Goal: Information Seeking & Learning: Learn about a topic

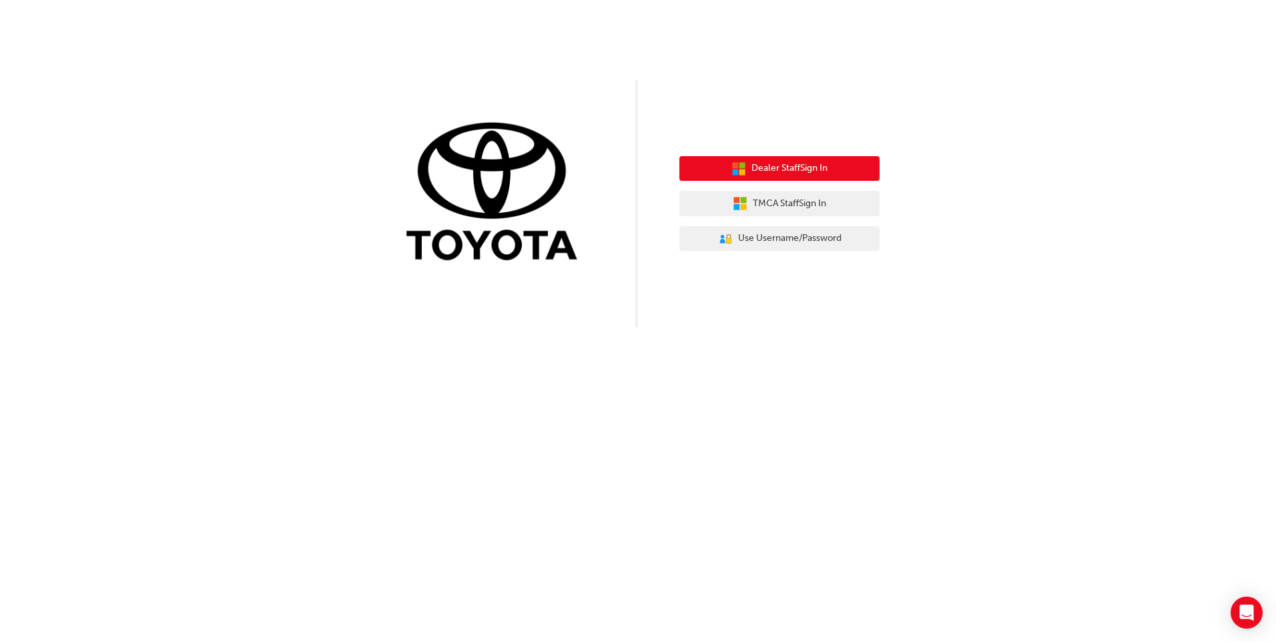
click at [787, 167] on span "Dealer Staff Sign In" at bounding box center [789, 168] width 76 height 15
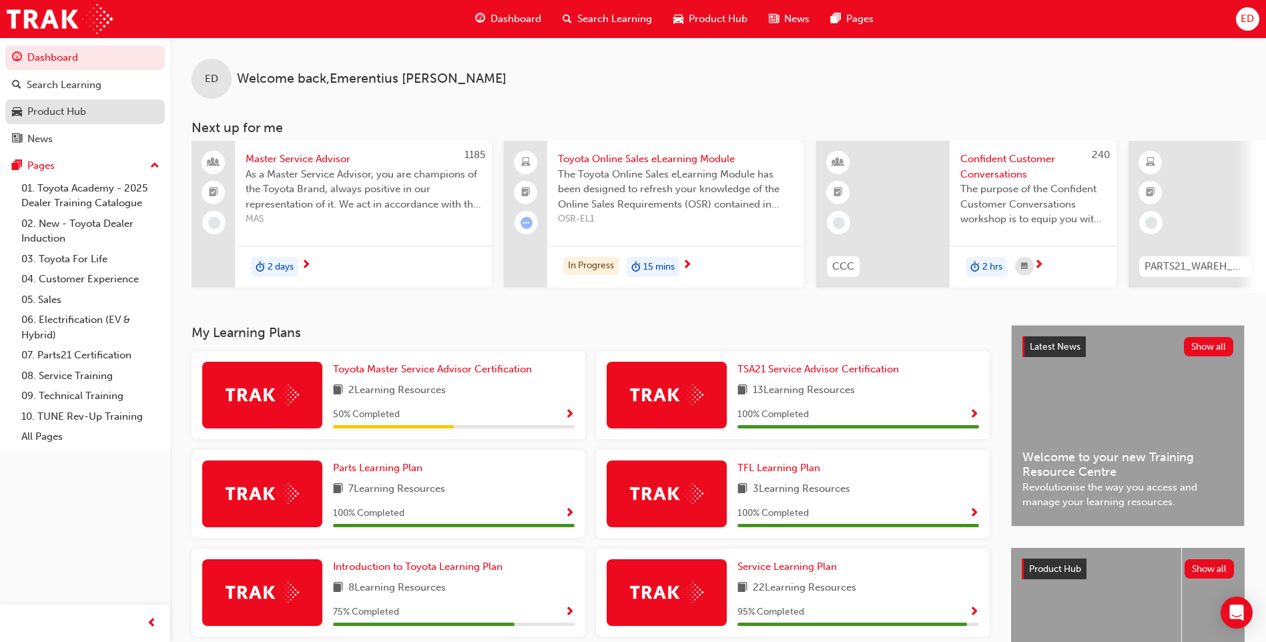
click at [56, 109] on div "Product Hub" at bounding box center [56, 111] width 59 height 15
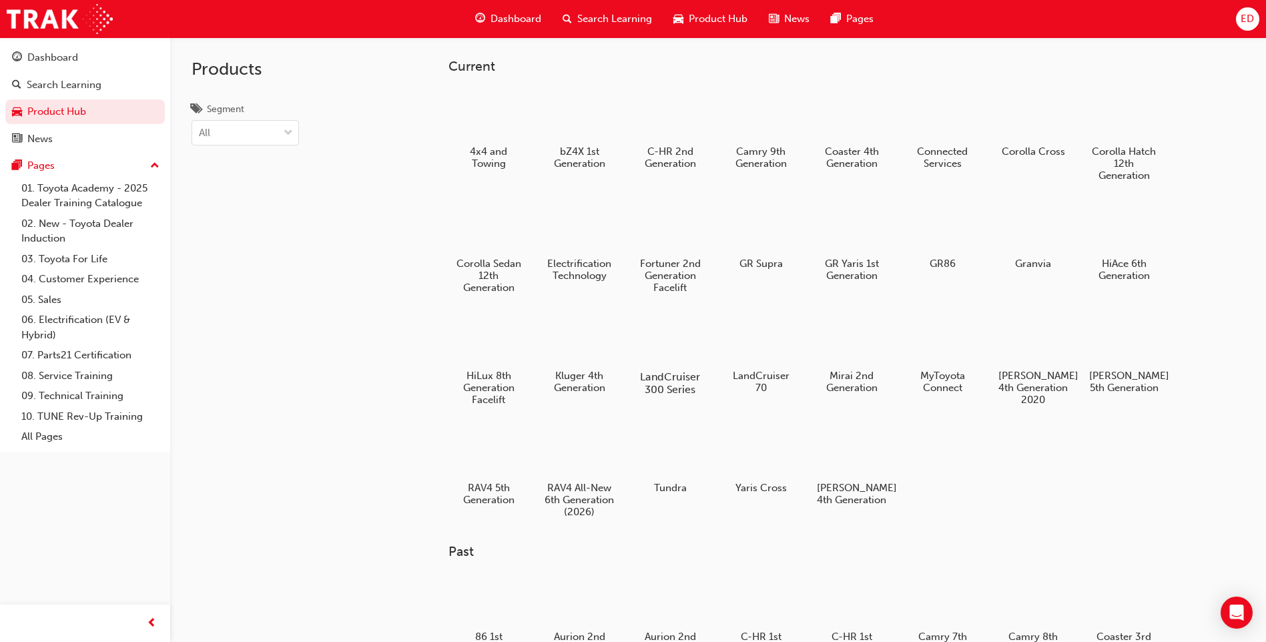
click at [660, 370] on h5 "LandCruiser 300 Series" at bounding box center [670, 382] width 74 height 25
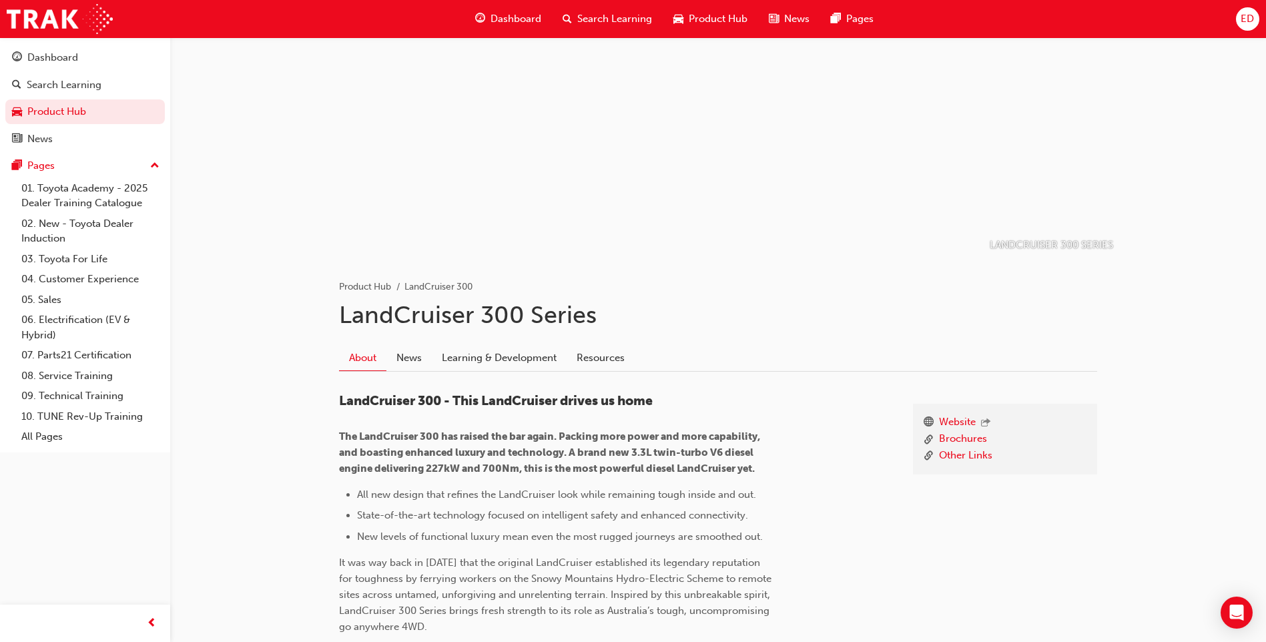
scroll to position [44, 0]
click at [474, 354] on link "Learning & Development" at bounding box center [499, 360] width 135 height 25
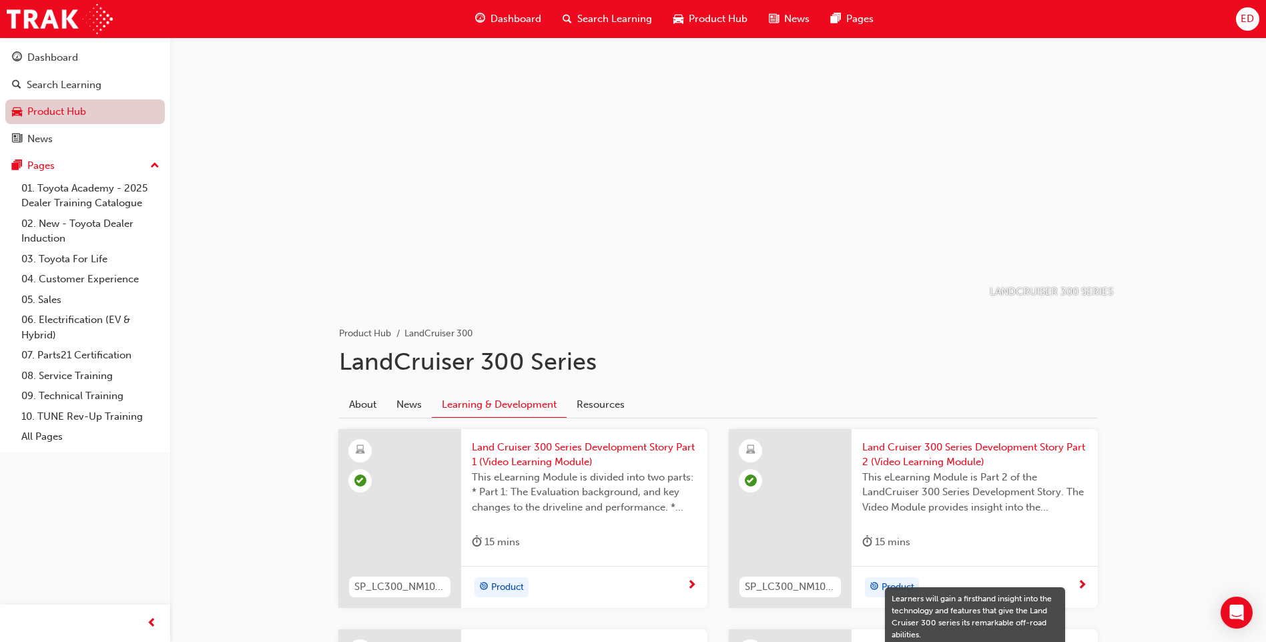
click at [60, 113] on link "Product Hub" at bounding box center [84, 111] width 159 height 25
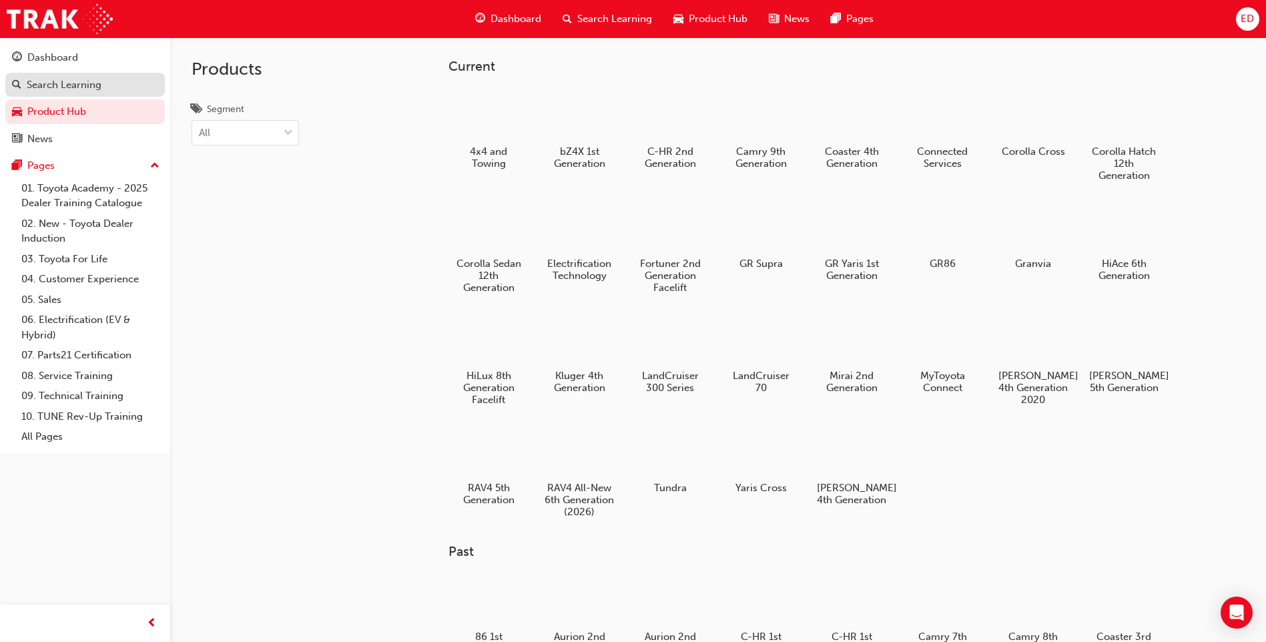
click at [65, 87] on div "Search Learning" at bounding box center [64, 84] width 75 height 15
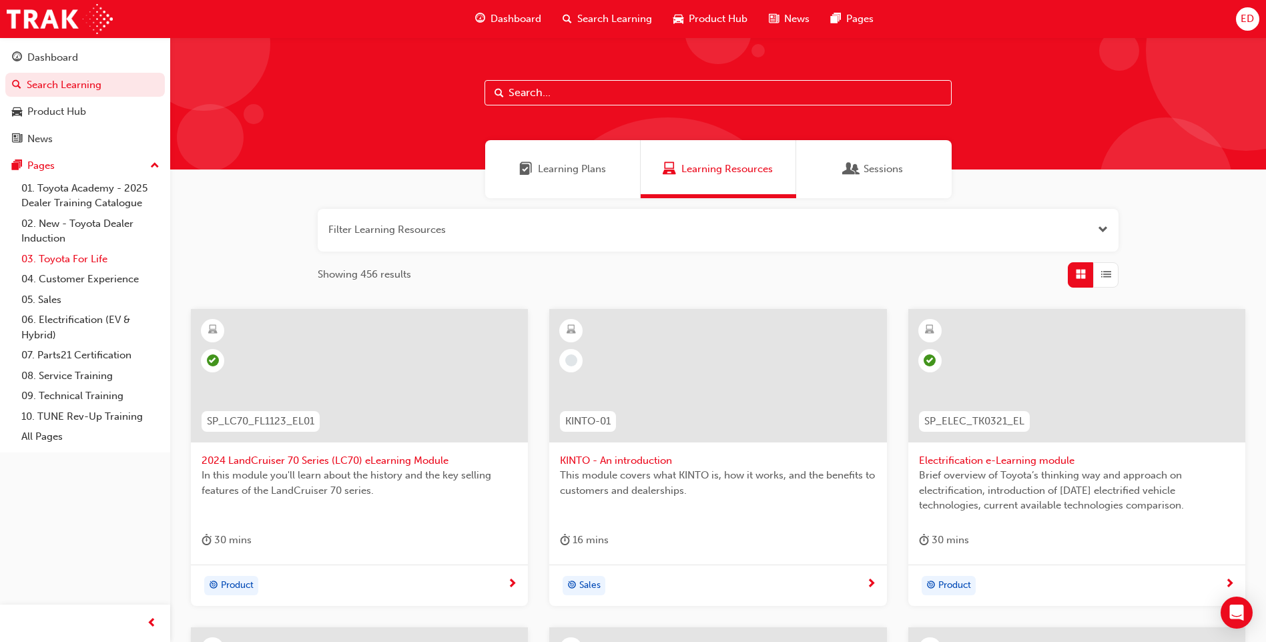
click at [85, 259] on link "03. Toyota For Life" at bounding box center [90, 259] width 149 height 21
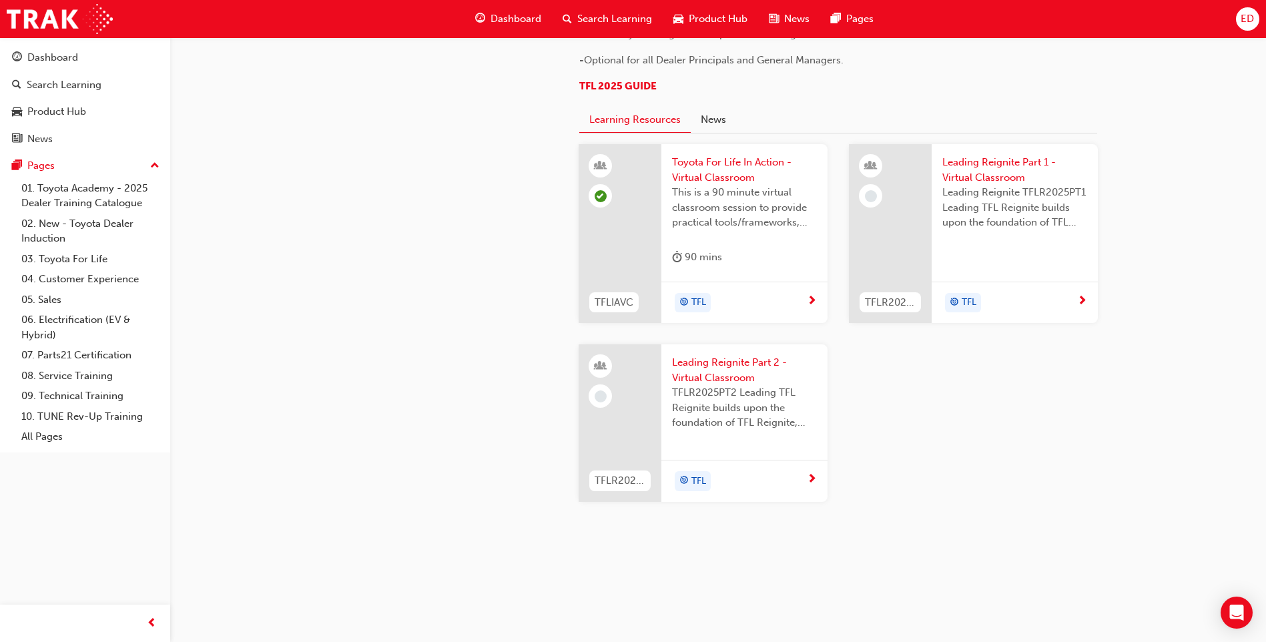
scroll to position [1268, 0]
click at [61, 202] on link "01. Toyota Academy - 2025 Dealer Training Catalogue" at bounding box center [90, 195] width 149 height 35
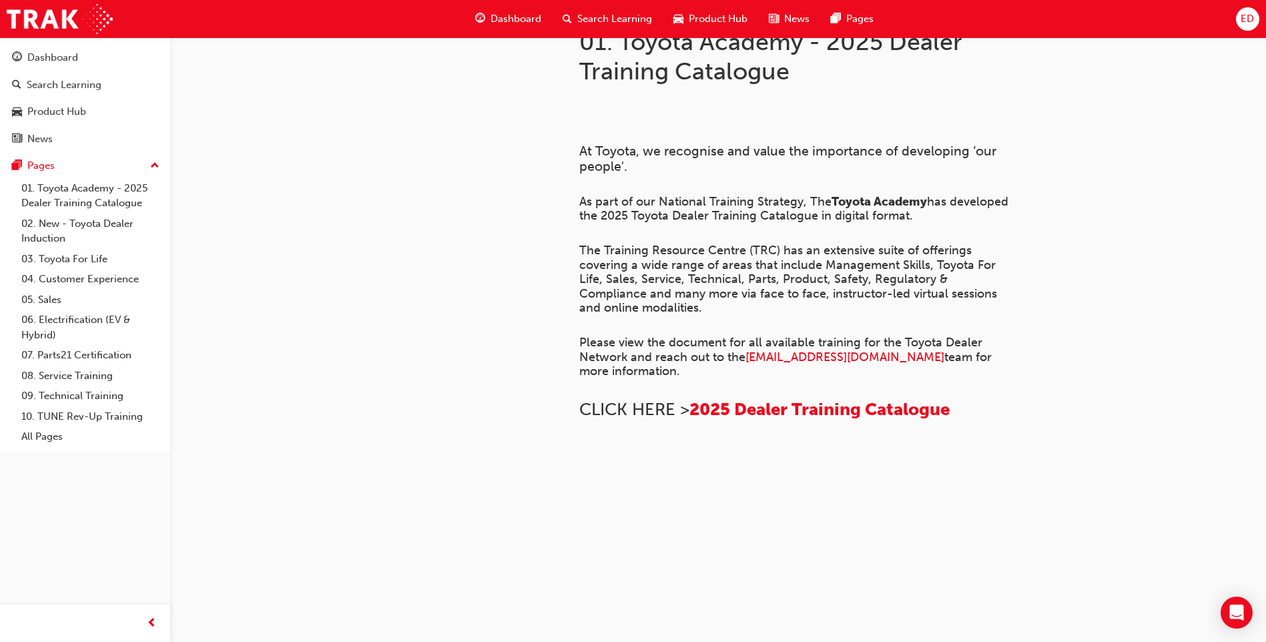
scroll to position [478, 0]
click at [46, 224] on link "02. New - Toyota Dealer Induction" at bounding box center [90, 231] width 149 height 35
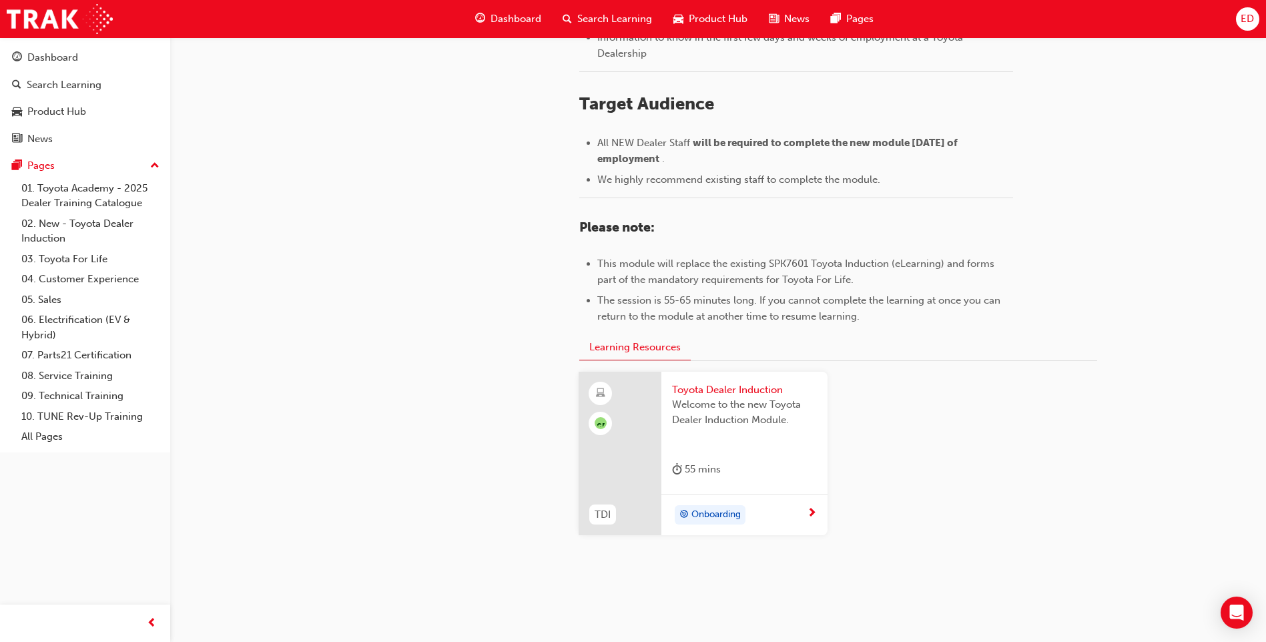
scroll to position [553, 0]
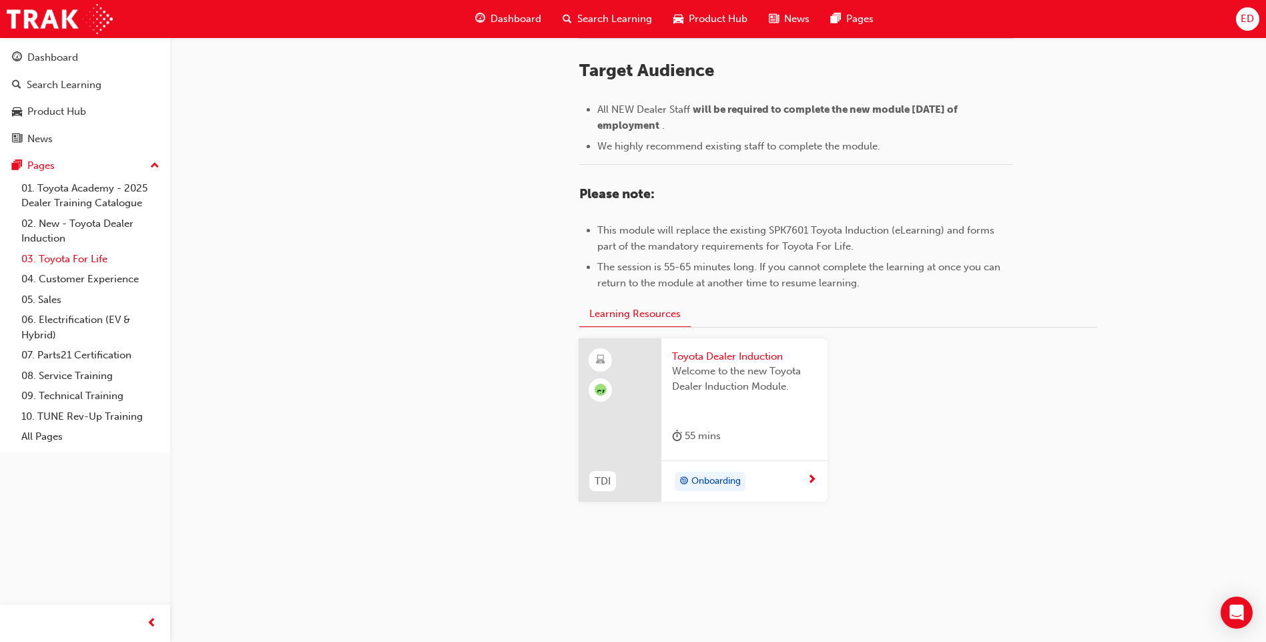
click at [61, 259] on link "03. Toyota For Life" at bounding box center [90, 259] width 149 height 21
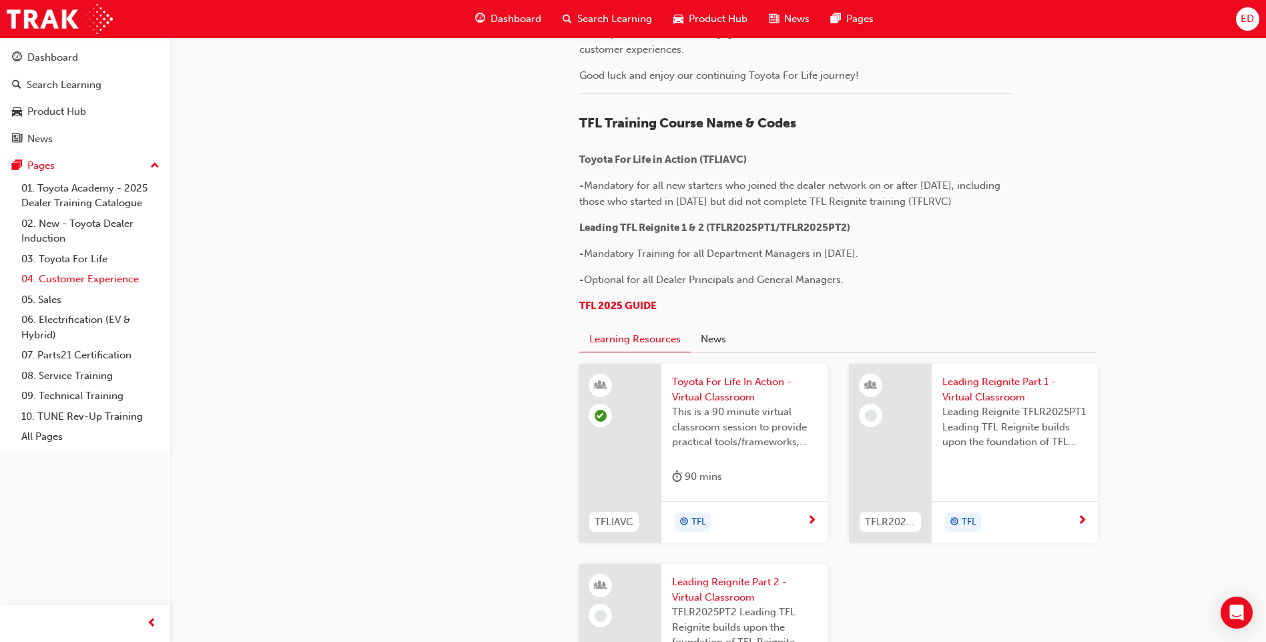
click at [61, 282] on link "04. Customer Experience" at bounding box center [90, 279] width 149 height 21
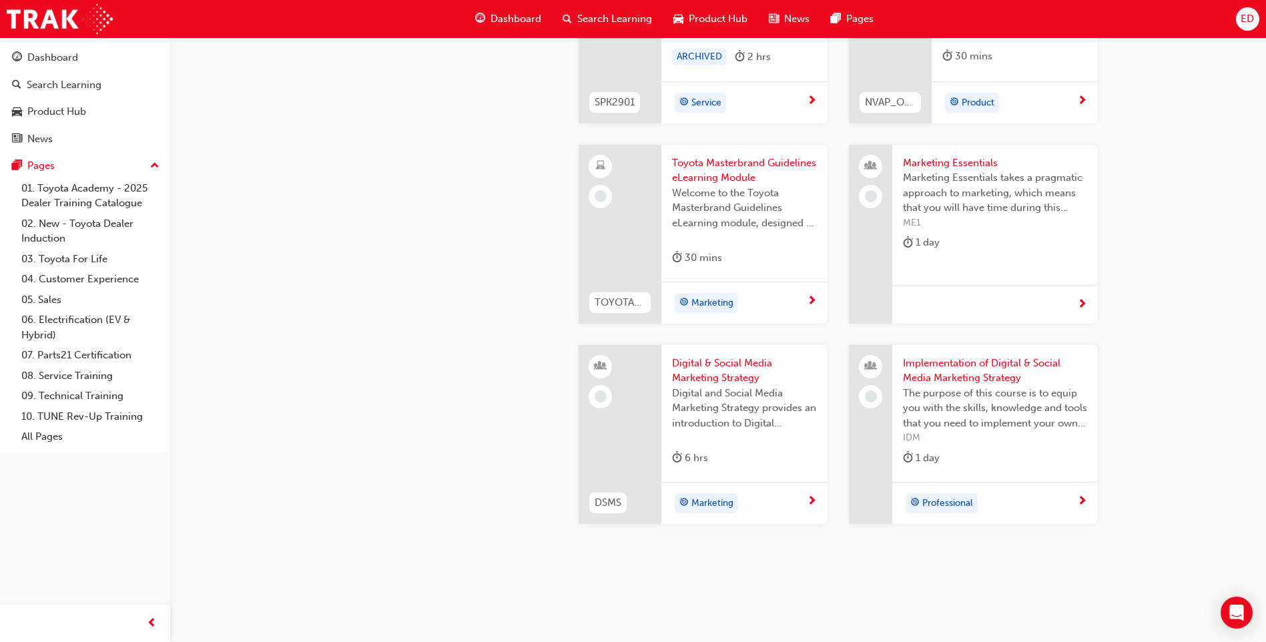
scroll to position [2531, 0]
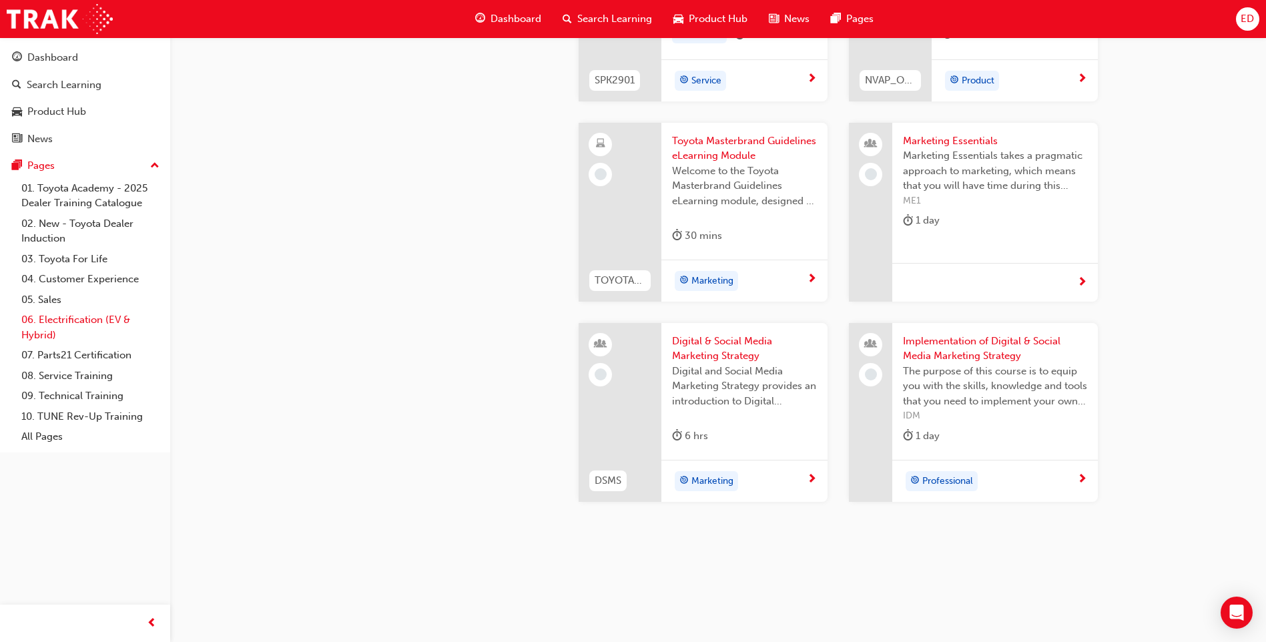
click at [96, 326] on link "06. Electrification (EV & Hybrid)" at bounding box center [90, 327] width 149 height 35
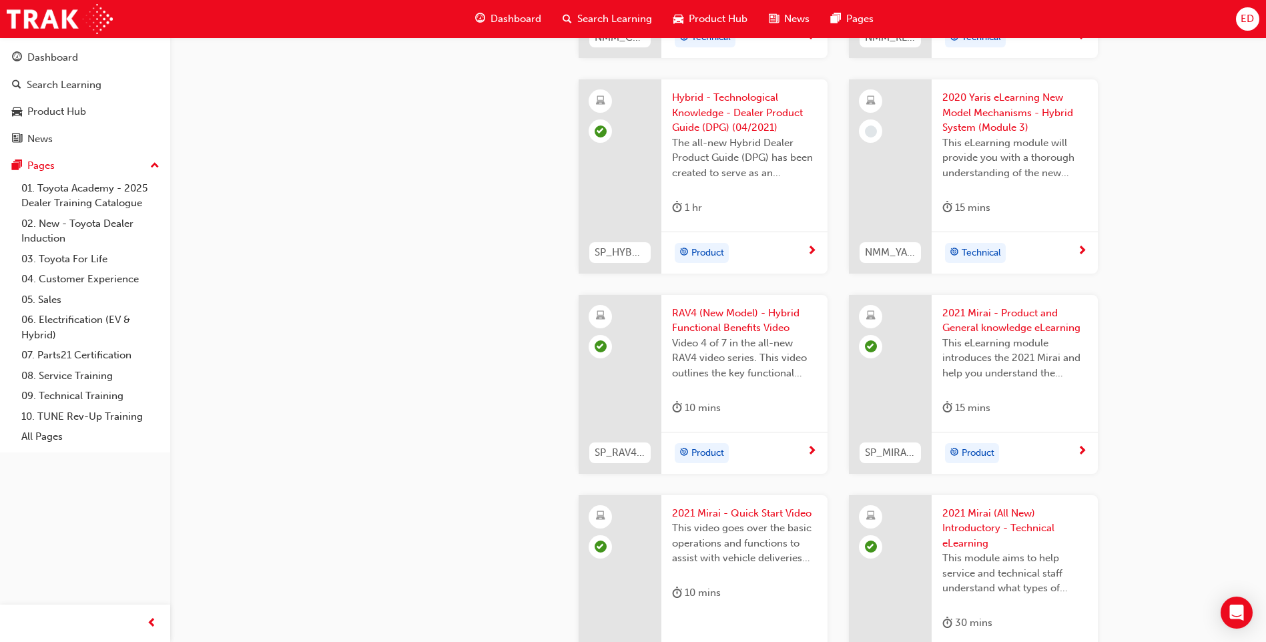
scroll to position [2208, 0]
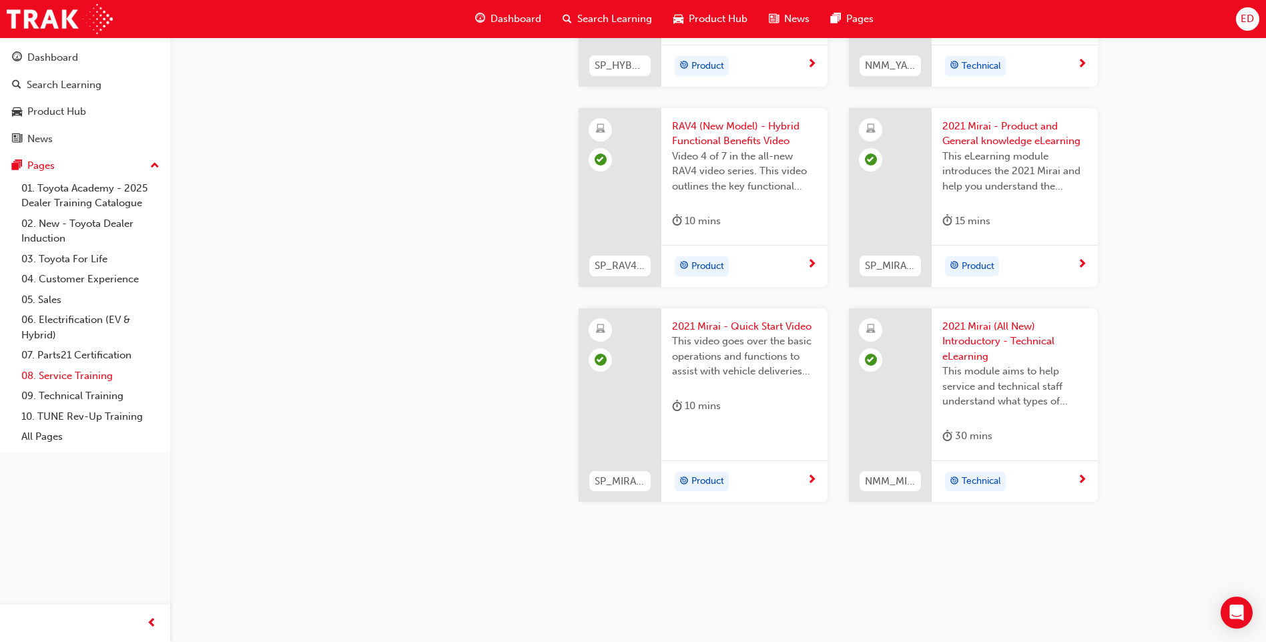
click at [69, 376] on link "08. Service Training" at bounding box center [90, 376] width 149 height 21
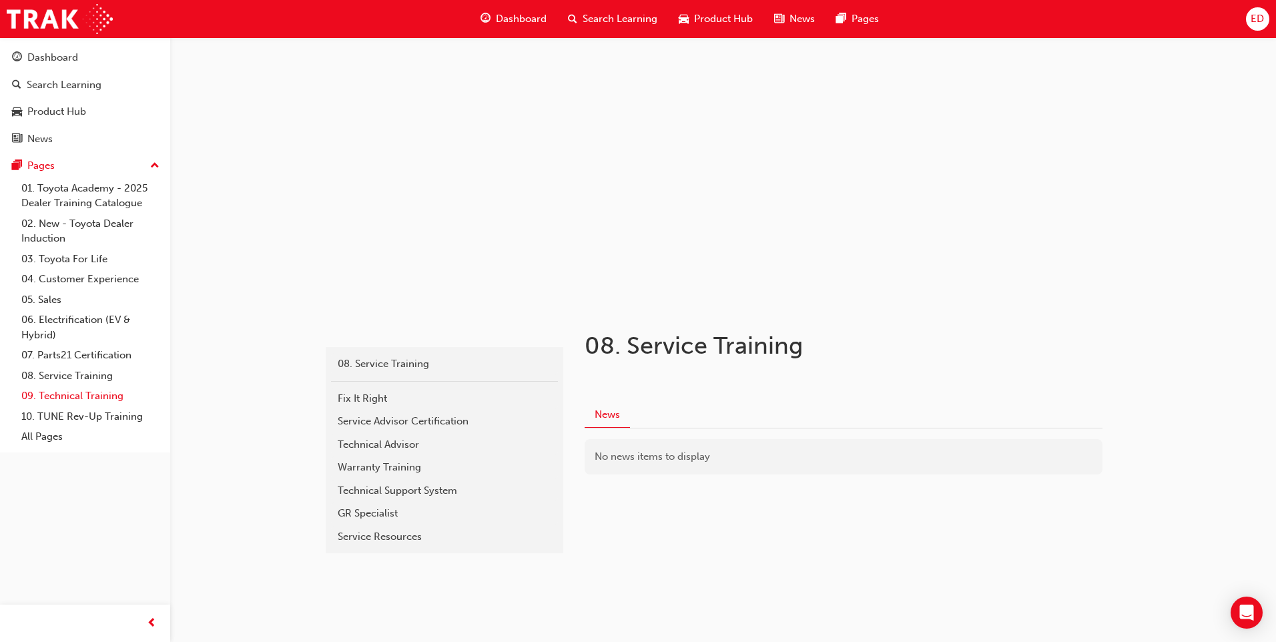
click at [54, 400] on link "09. Technical Training" at bounding box center [90, 396] width 149 height 21
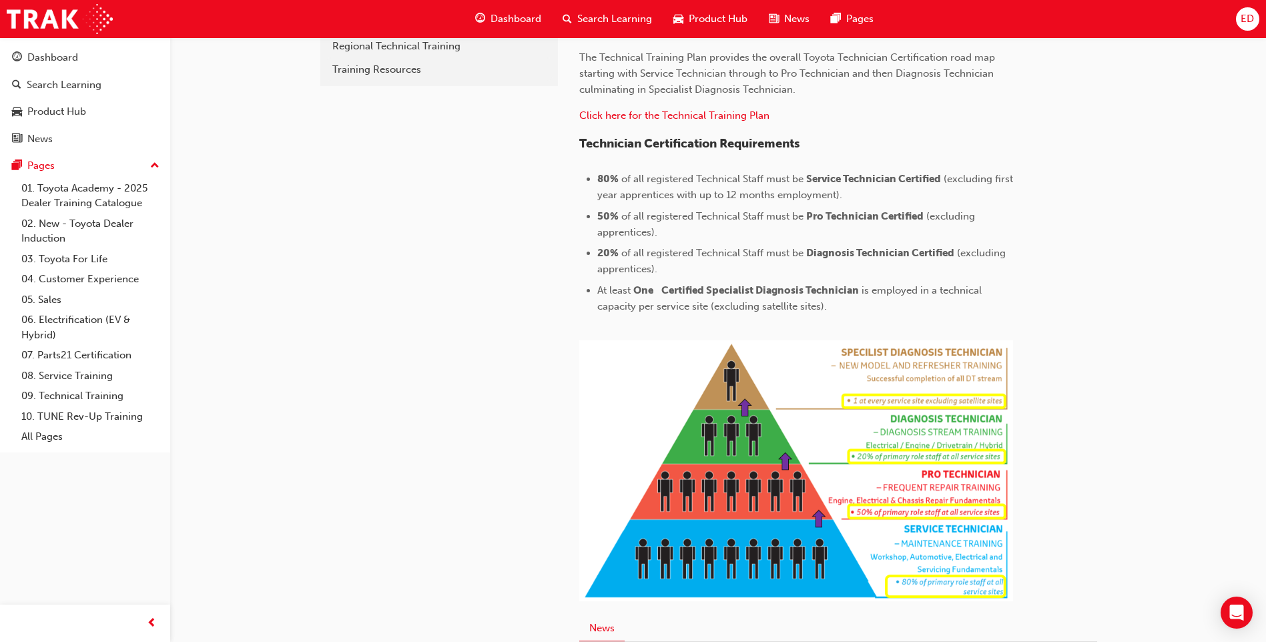
scroll to position [632, 0]
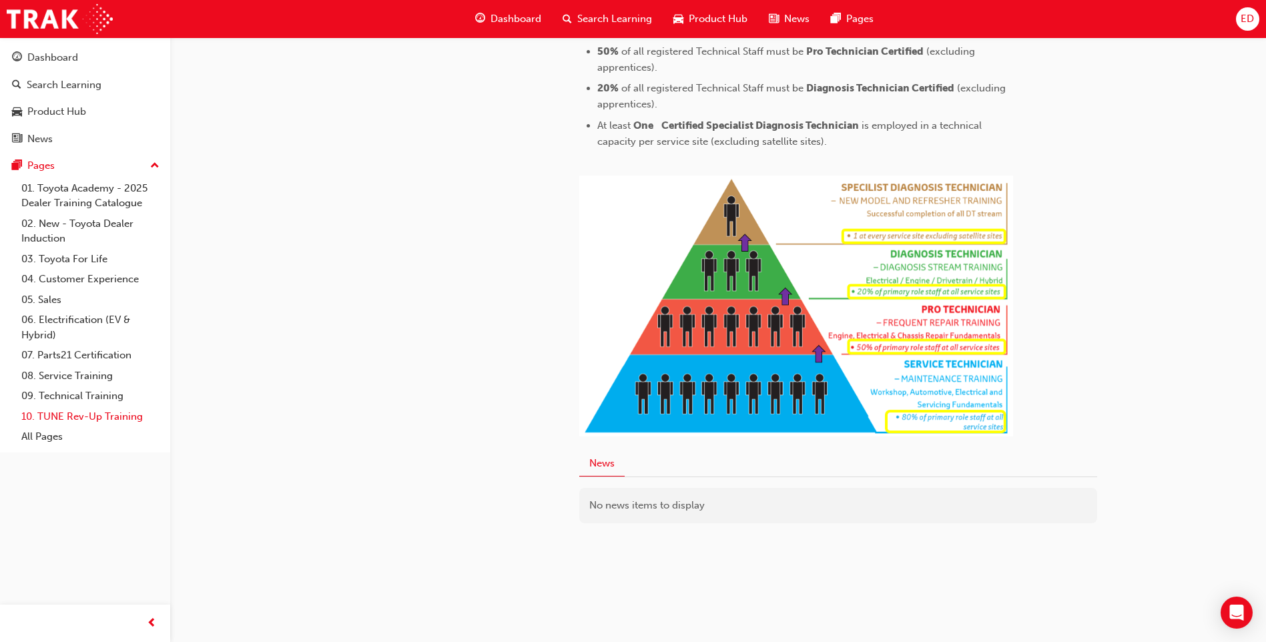
click at [73, 417] on link "10. TUNE Rev-Up Training" at bounding box center [90, 416] width 149 height 21
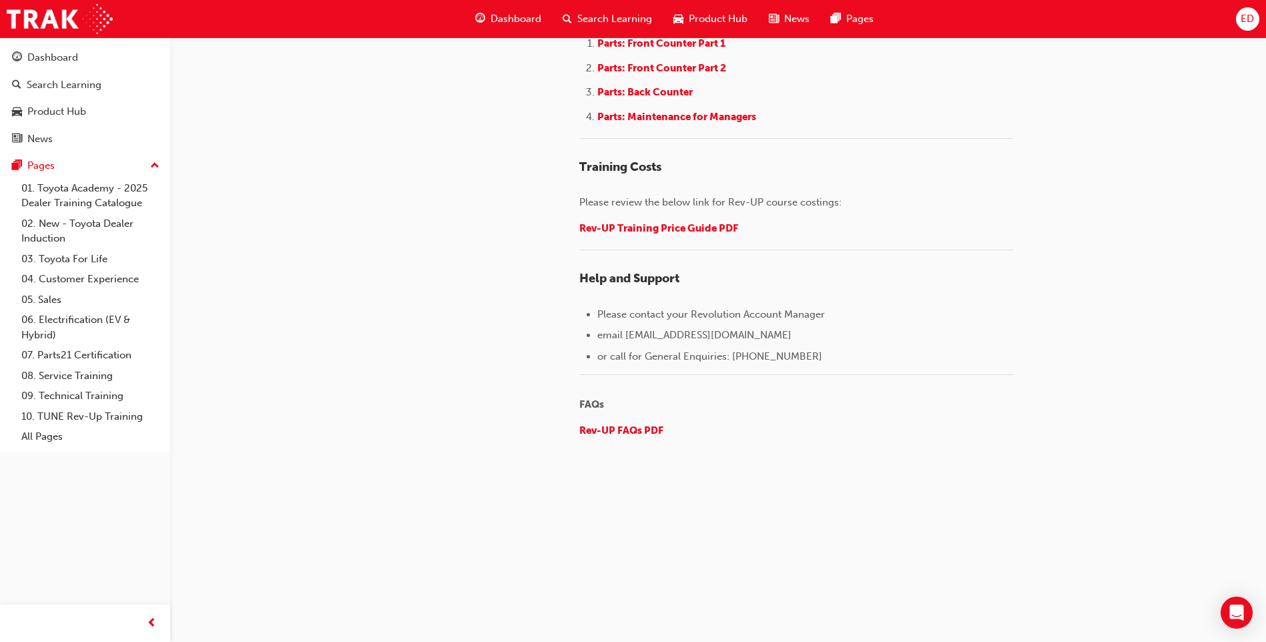
scroll to position [2025, 0]
